Goal: Transaction & Acquisition: Subscribe to service/newsletter

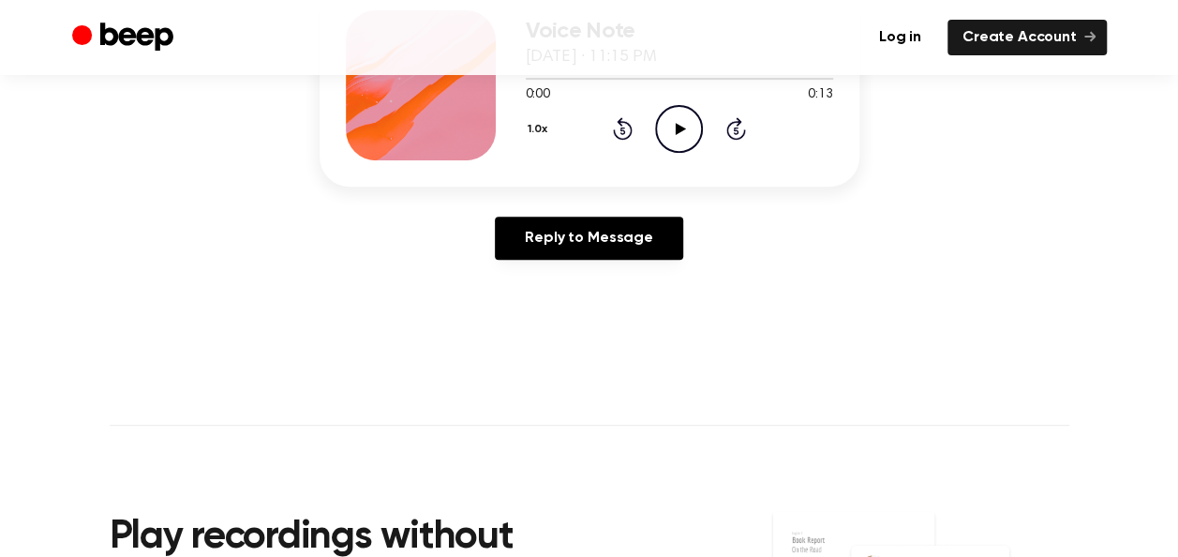
scroll to position [94, 0]
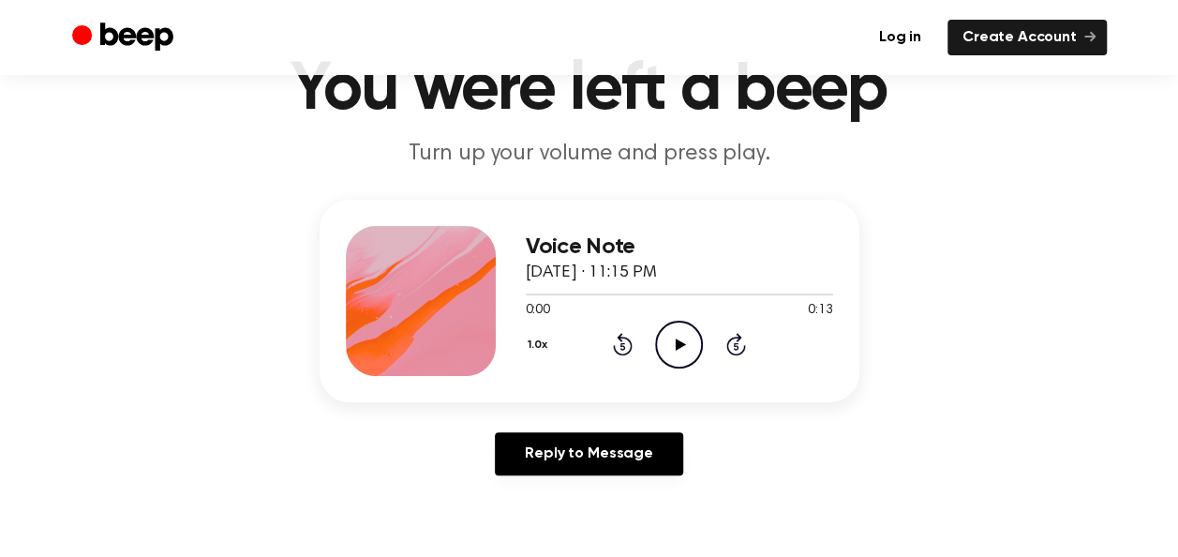
click at [678, 345] on icon at bounding box center [681, 344] width 10 height 12
click at [678, 345] on icon "Pause Audio" at bounding box center [679, 345] width 48 height 48
click at [996, 37] on link "Create Account" at bounding box center [1026, 38] width 159 height 36
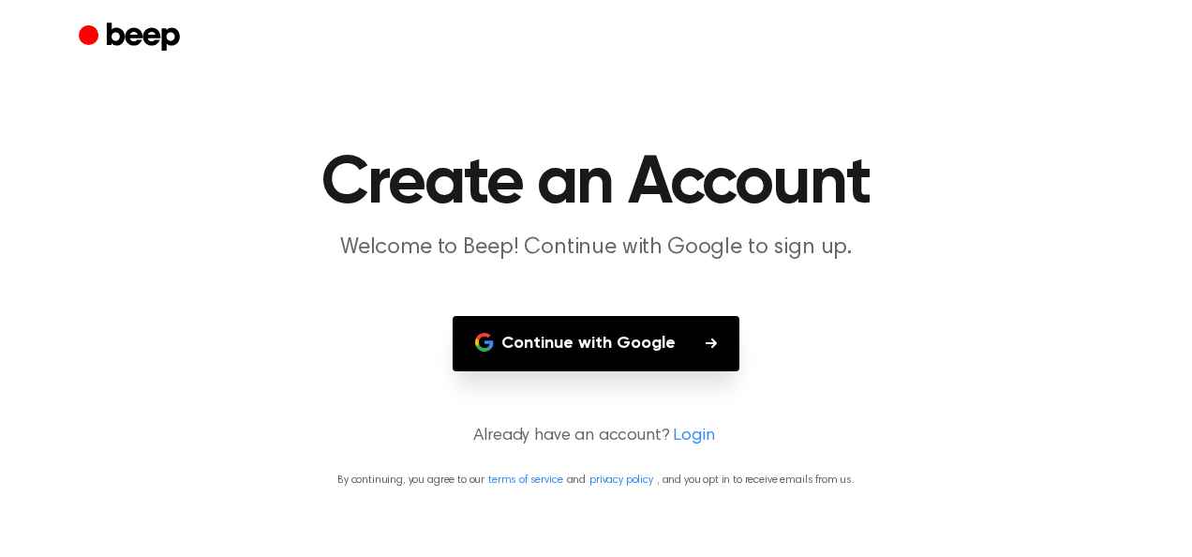
click at [643, 338] on button "Continue with Google" at bounding box center [596, 343] width 287 height 55
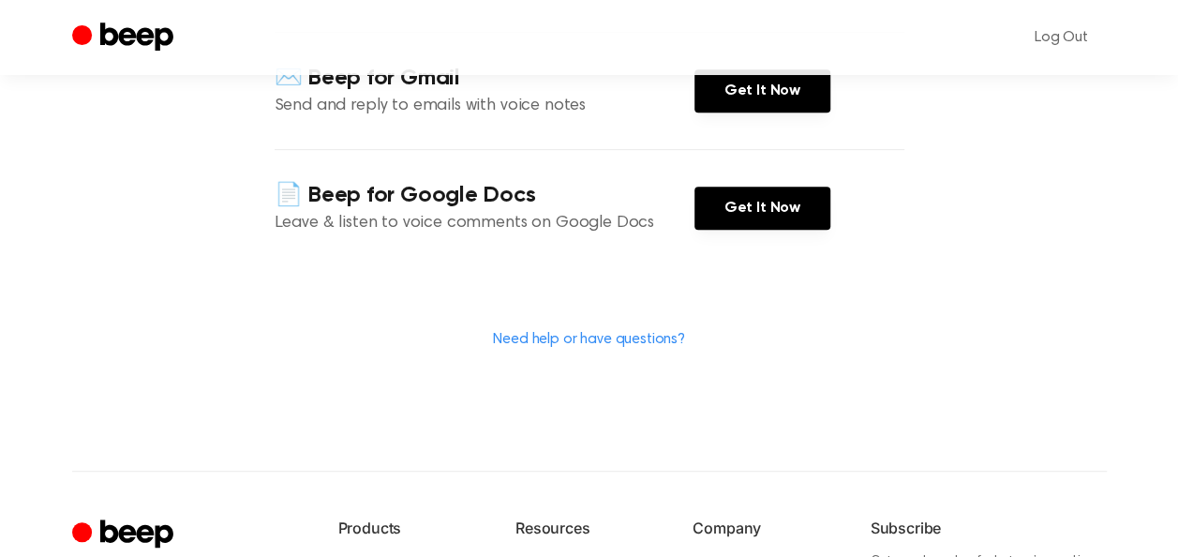
scroll to position [375, 0]
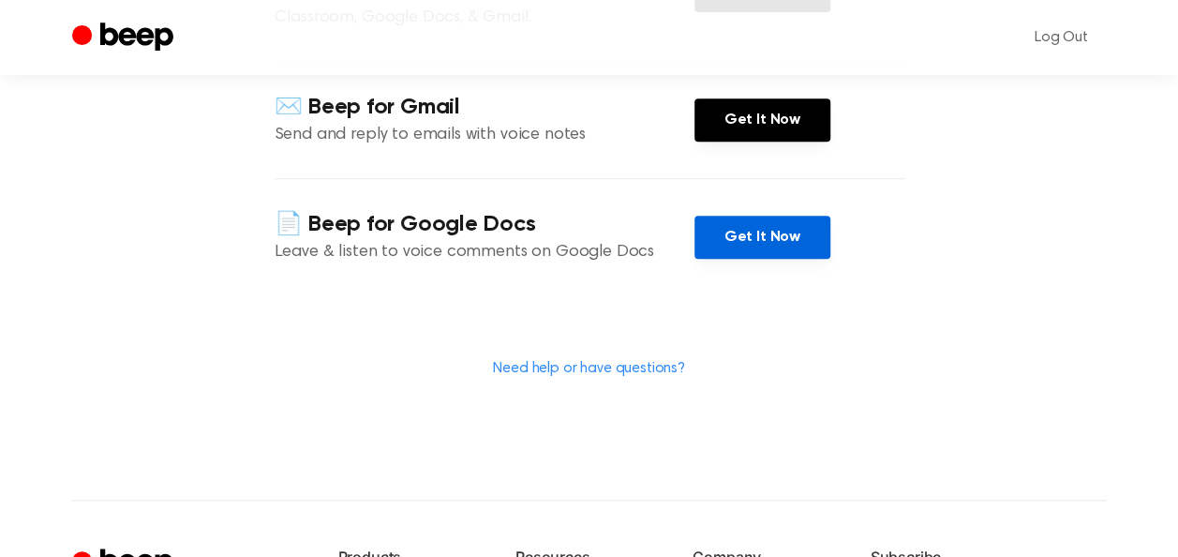
click at [752, 241] on link "Get It Now" at bounding box center [762, 237] width 136 height 43
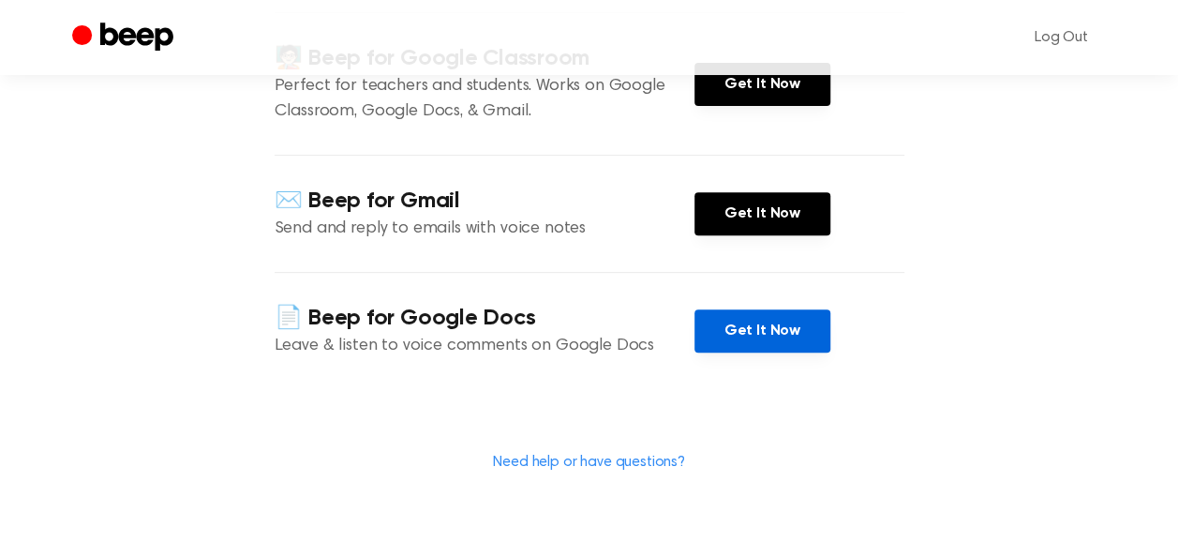
click at [745, 336] on link "Get It Now" at bounding box center [762, 330] width 136 height 43
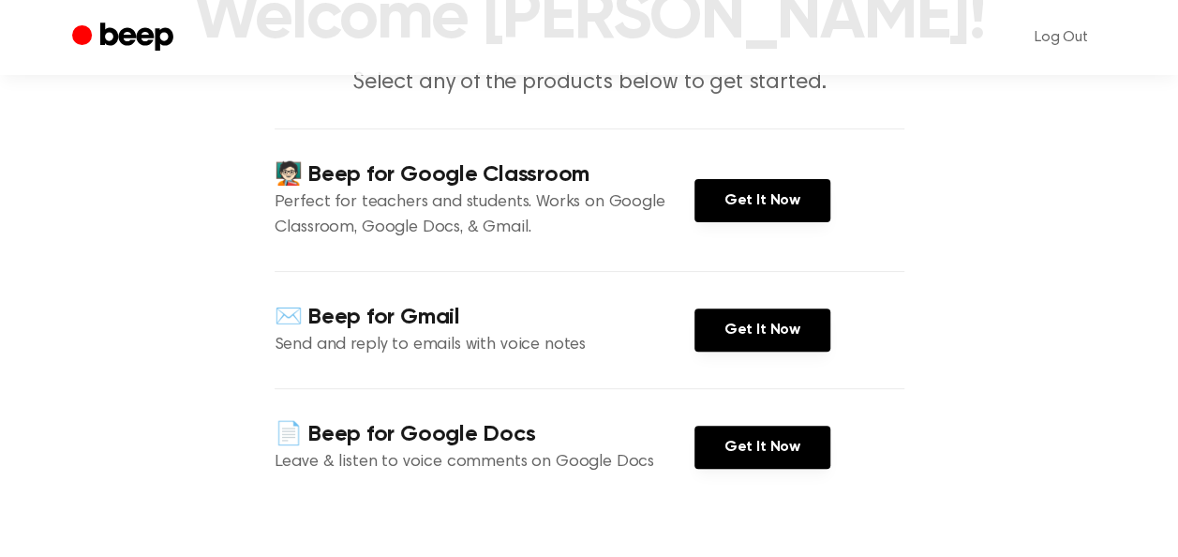
scroll to position [187, 0]
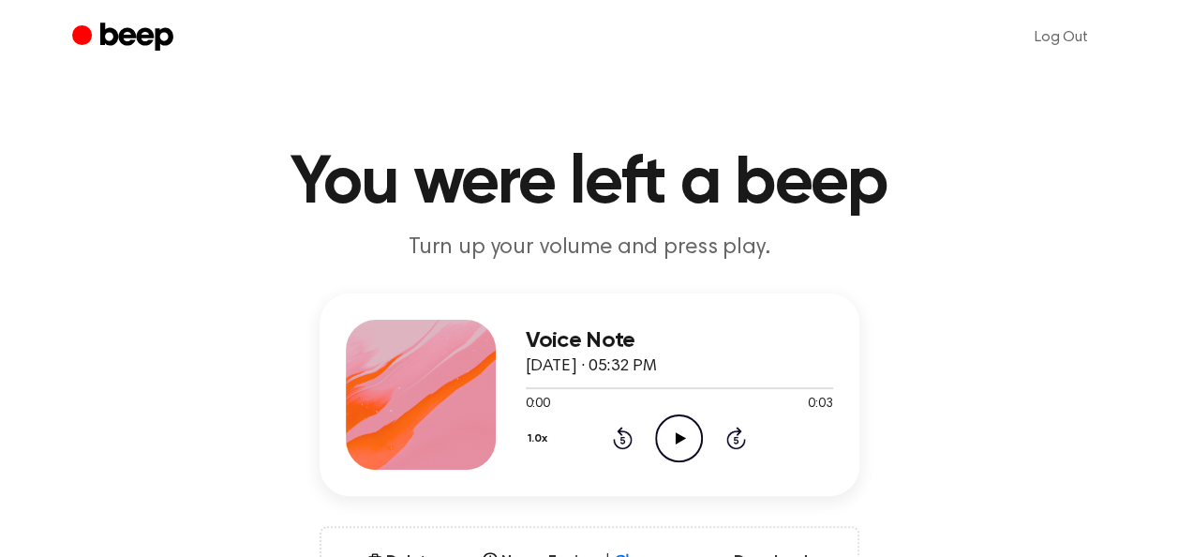
click at [671, 437] on icon "Play Audio" at bounding box center [679, 438] width 48 height 48
click at [671, 437] on icon "Pause Audio" at bounding box center [679, 438] width 48 height 48
